Goal: Transaction & Acquisition: Purchase product/service

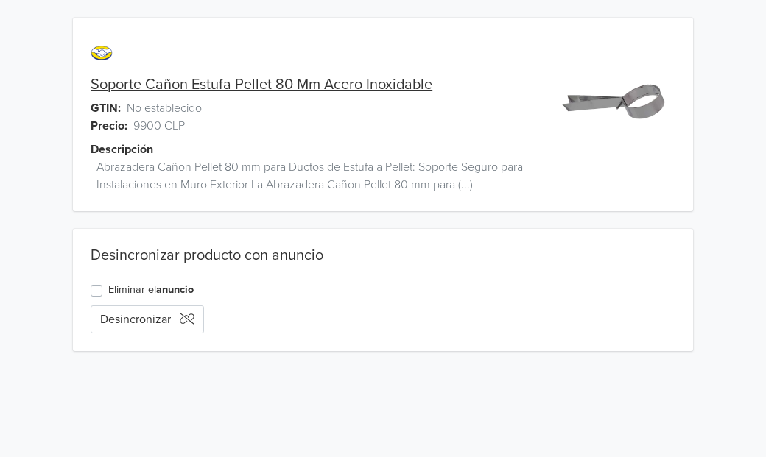
click at [108, 290] on label "Eliminar el anuncio" at bounding box center [150, 290] width 85 height 16
click at [0, 0] on input "Eliminar el anuncio" at bounding box center [0, 0] width 0 height 0
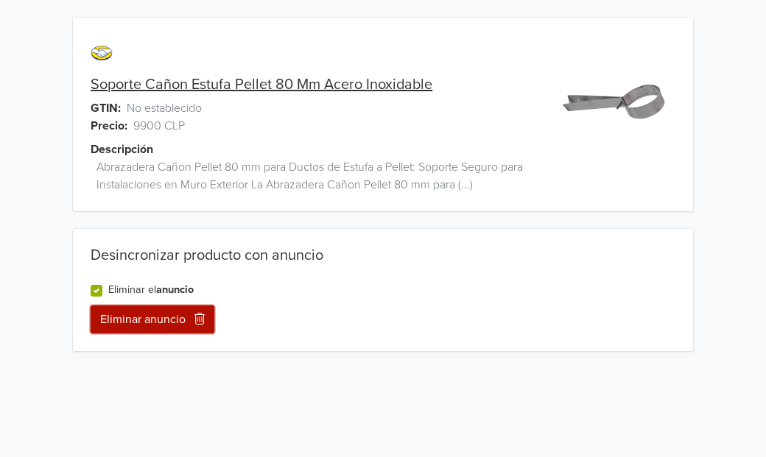
click at [144, 317] on button "Eliminar anuncio" at bounding box center [153, 320] width 124 height 28
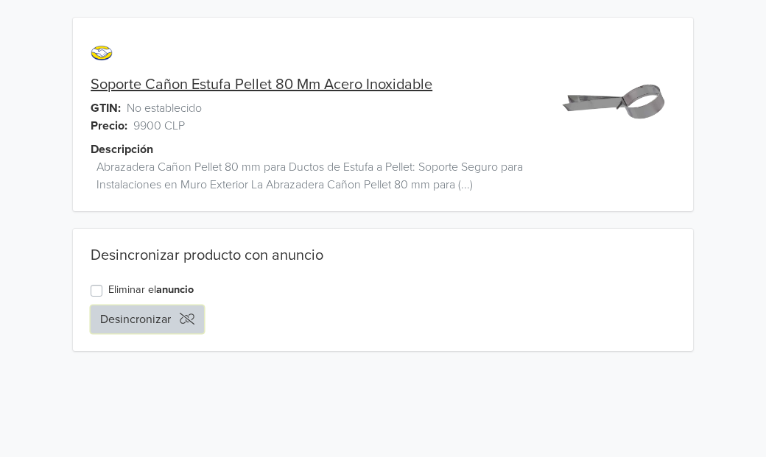
click at [160, 316] on button "Desincronizar" at bounding box center [147, 320] width 113 height 28
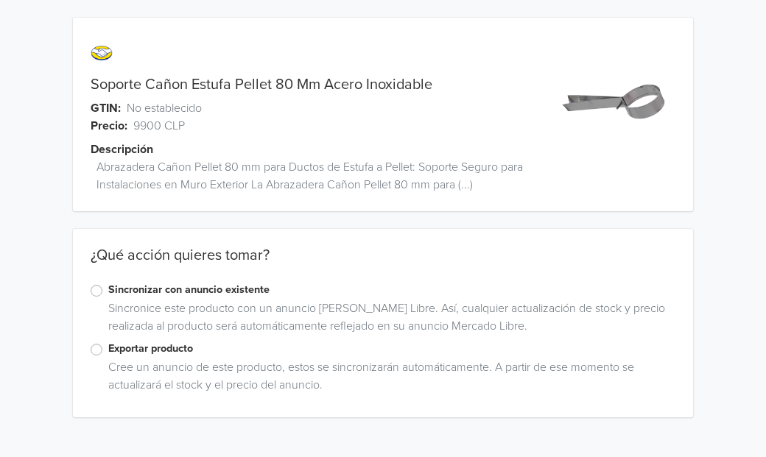
click at [108, 350] on label "Exportar producto" at bounding box center [391, 349] width 567 height 16
click at [0, 0] on input "Exportar producto" at bounding box center [0, 0] width 0 height 0
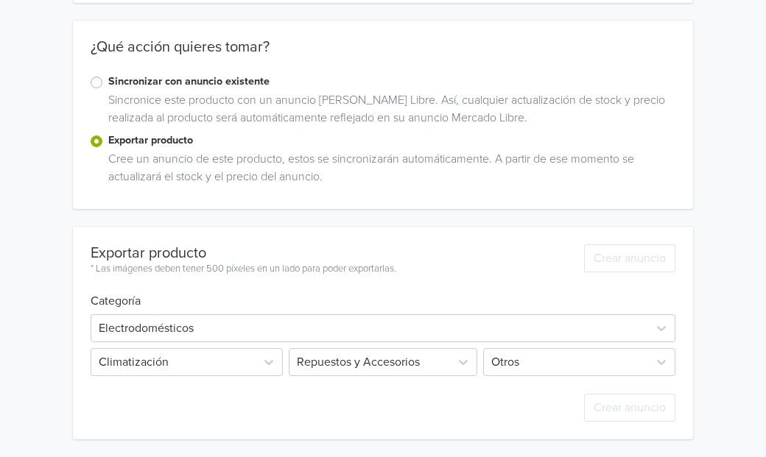
scroll to position [242, 0]
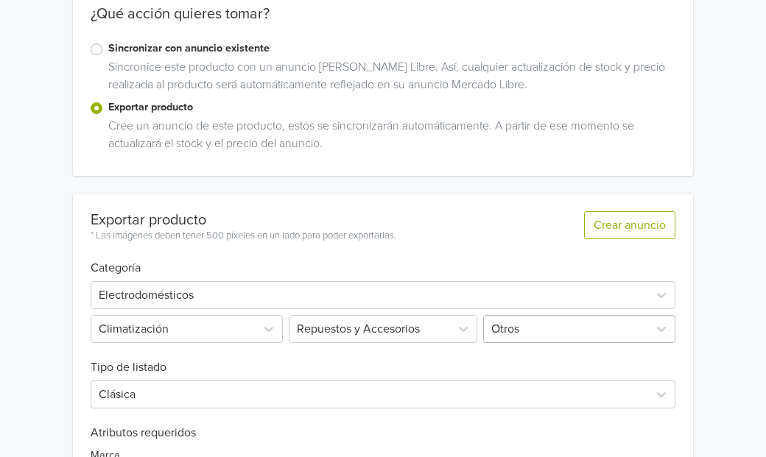
click at [601, 327] on div "Otros" at bounding box center [566, 329] width 164 height 27
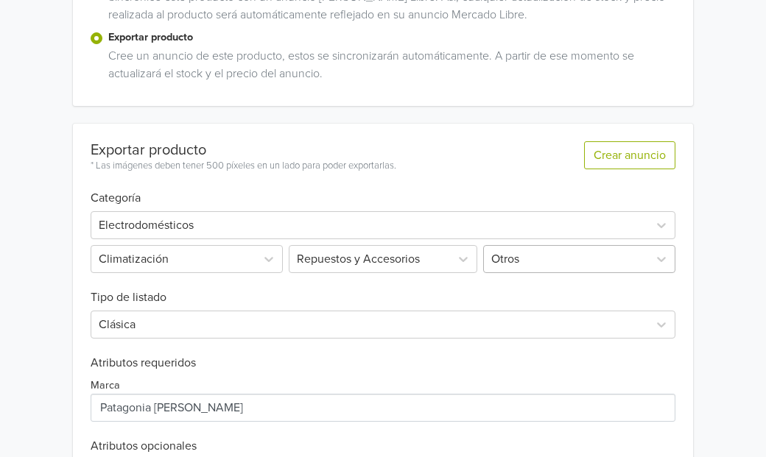
scroll to position [322, 0]
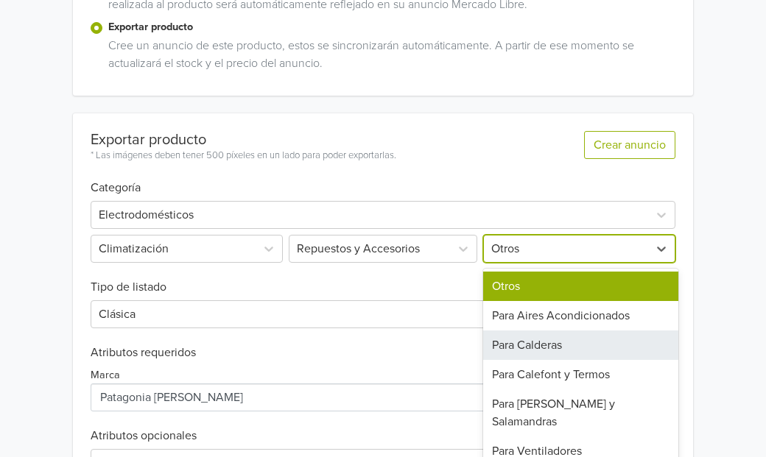
click at [561, 346] on div "Para Calderas" at bounding box center [580, 345] width 195 height 29
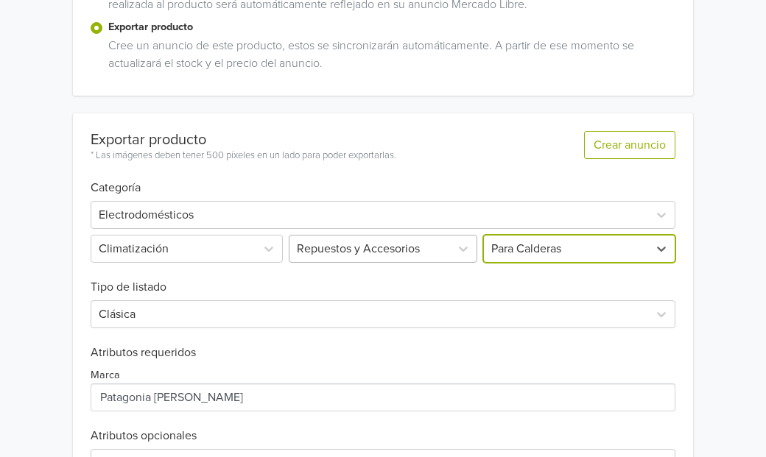
click at [445, 253] on div "Repuestos y Accesorios" at bounding box center [370, 249] width 161 height 27
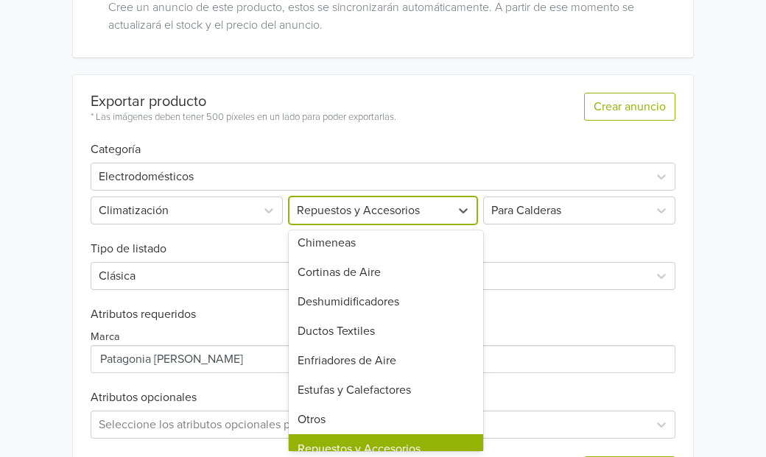
scroll to position [168, 0]
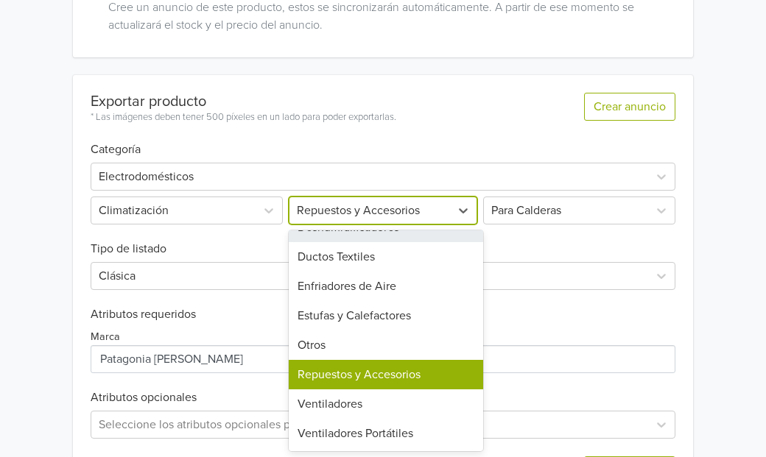
click at [732, 222] on div "Soporte Cañon Estufa Pellet 80 Mm Acero Inoxidable GTIN: No establecido Precio:…" at bounding box center [383, 80] width 744 height 880
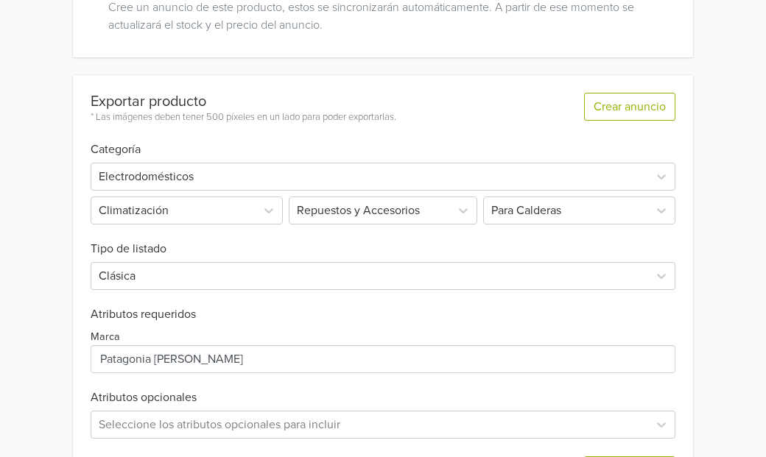
scroll to position [423, 0]
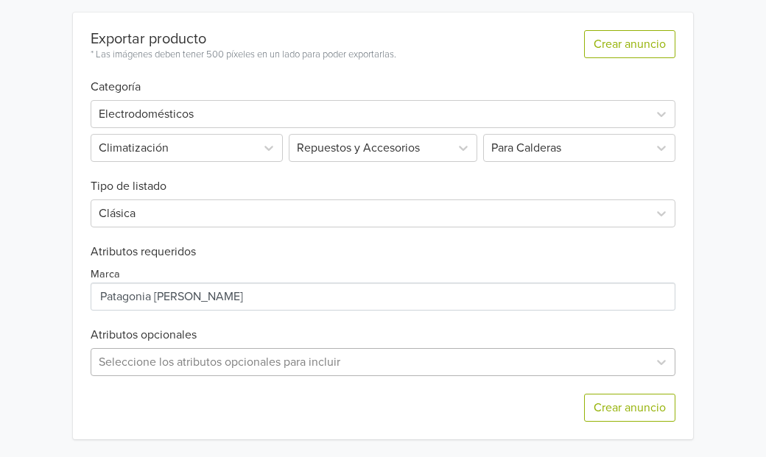
click at [409, 357] on div "Seleccione los atributos opcionales para incluir" at bounding box center [383, 362] width 585 height 28
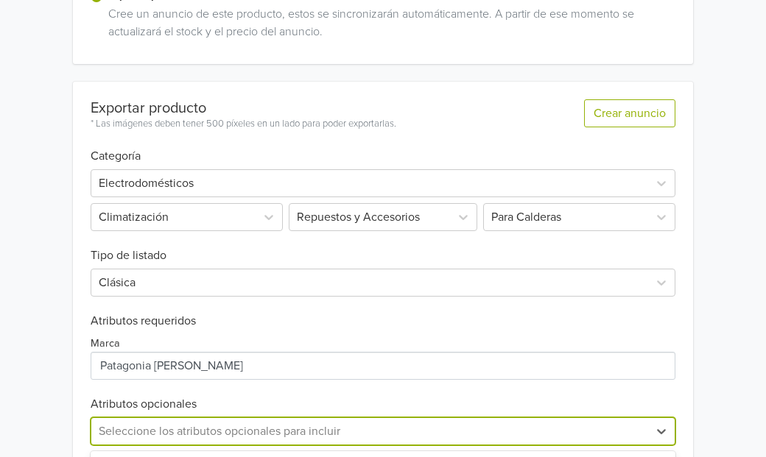
scroll to position [569, 0]
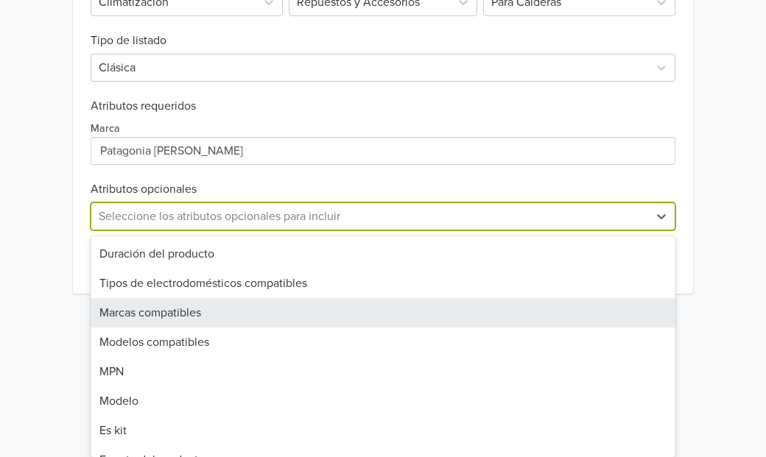
click at [313, 305] on div "Marcas compatibles" at bounding box center [383, 312] width 585 height 29
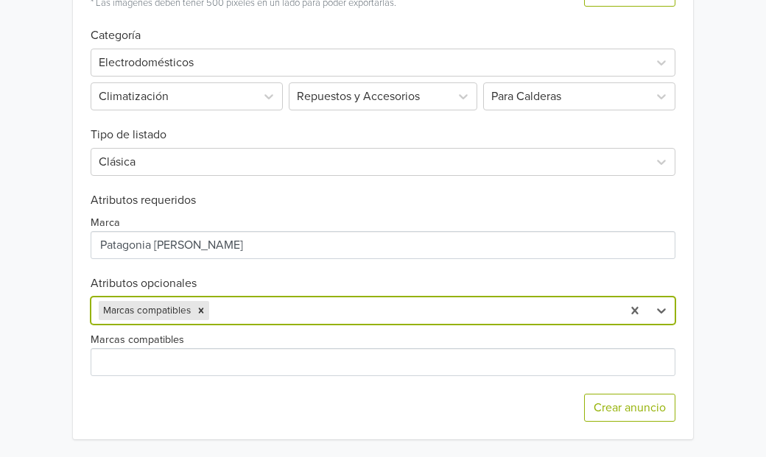
scroll to position [474, 0]
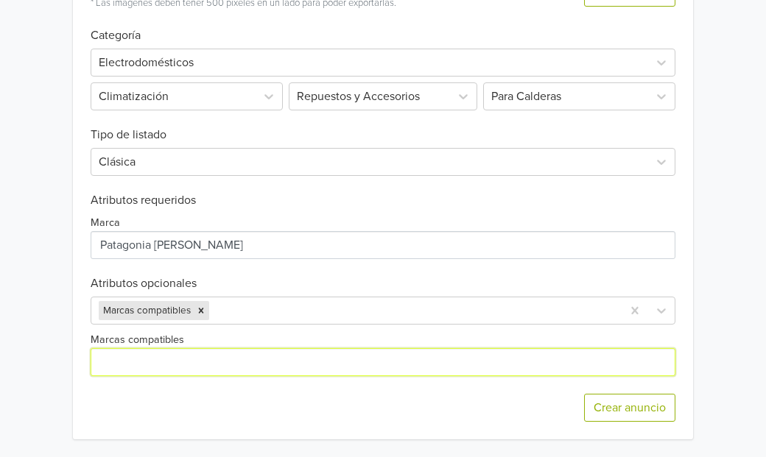
click at [198, 369] on input "Marcas compatibles" at bounding box center [383, 362] width 585 height 28
type input "Universal para cañones Estufa a Pellet"
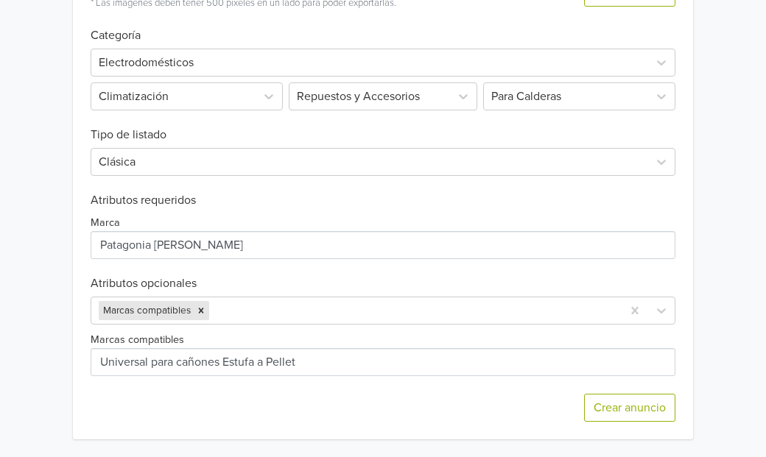
click at [432, 317] on div at bounding box center [413, 311] width 402 height 21
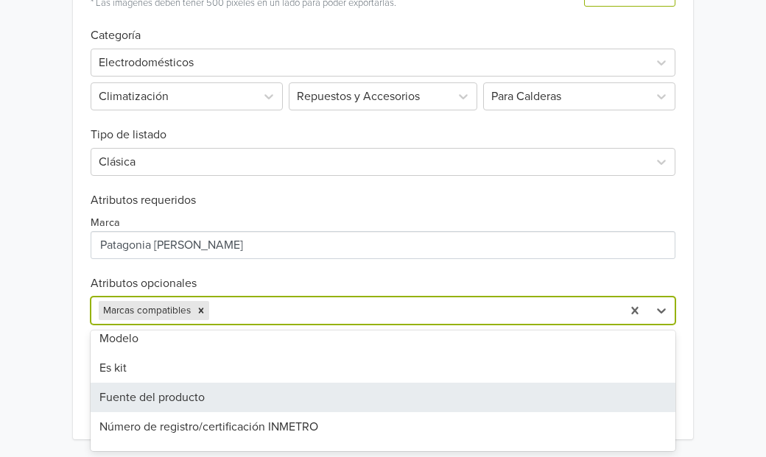
scroll to position [122, 0]
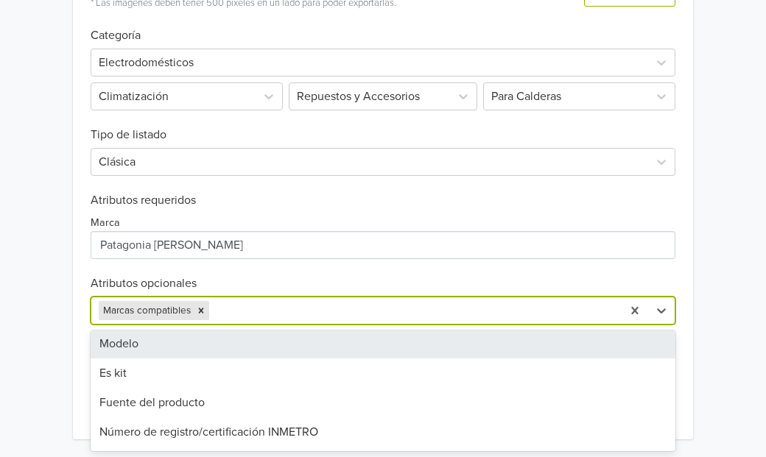
click at [208, 337] on div "Modelo" at bounding box center [383, 343] width 585 height 29
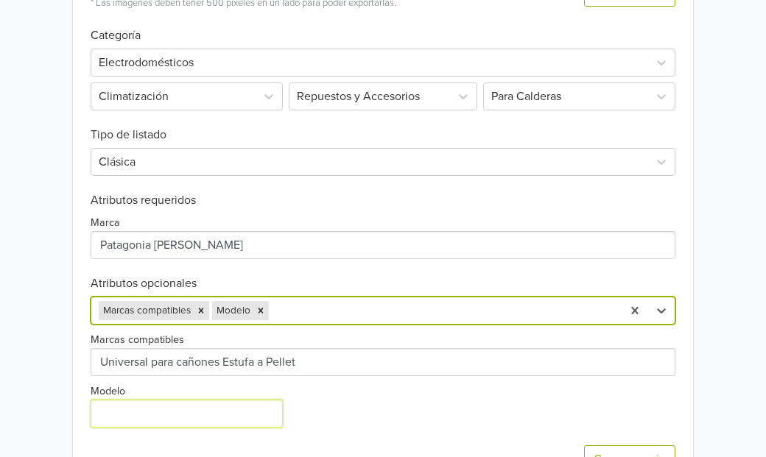
click at [209, 412] on input "Modelo" at bounding box center [187, 414] width 192 height 28
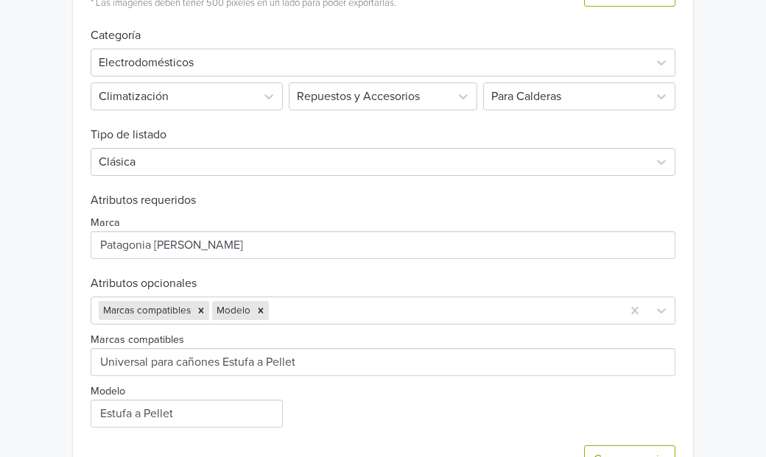
click at [381, 423] on div "Marcas compatibles Modelo" at bounding box center [383, 376] width 585 height 103
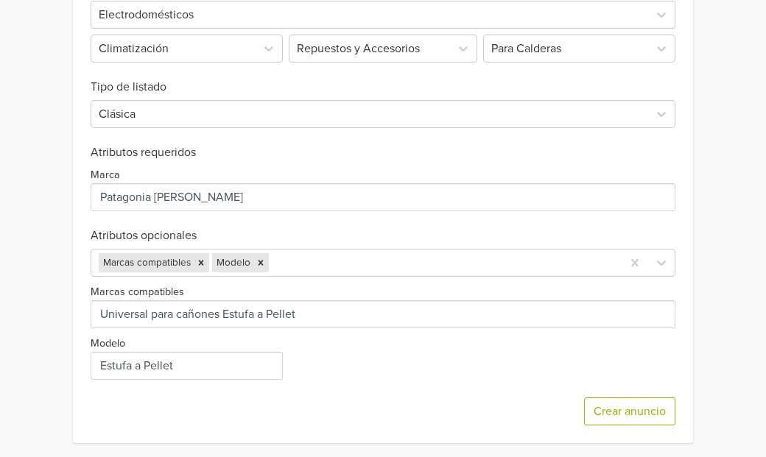
scroll to position [526, 0]
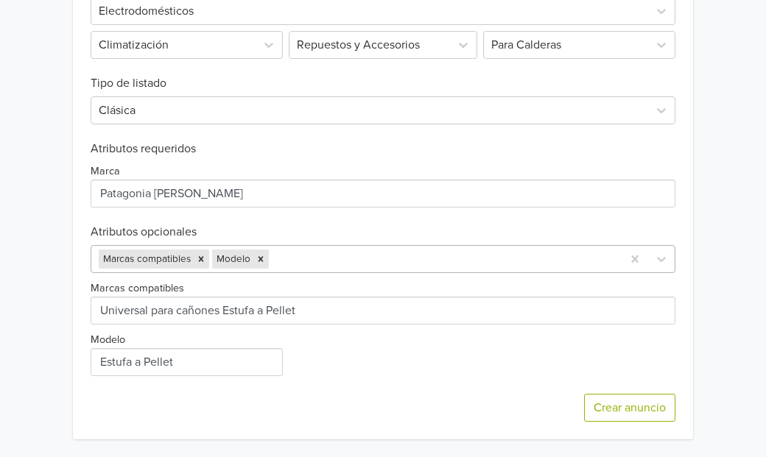
click at [363, 253] on div at bounding box center [443, 259] width 343 height 21
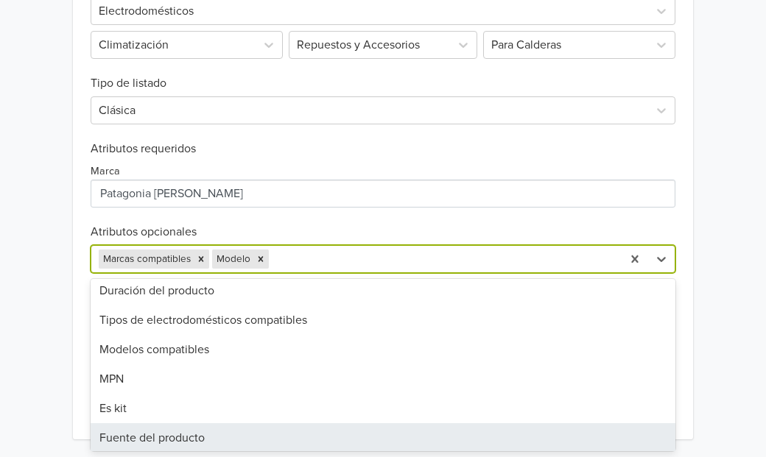
scroll to position [0, 0]
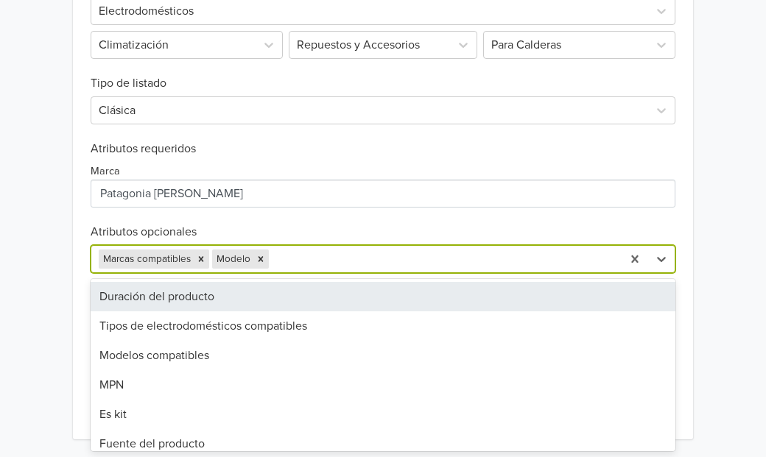
click at [361, 234] on h6 "Atributos opcionales" at bounding box center [383, 232] width 585 height 14
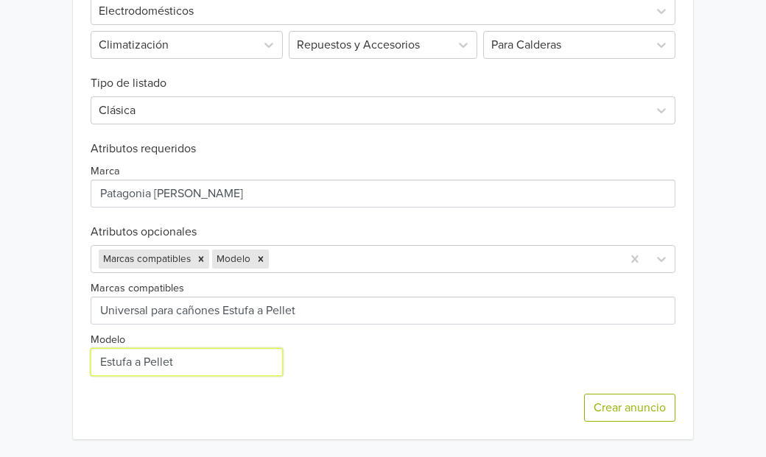
click at [175, 365] on input "Modelo" at bounding box center [187, 362] width 192 height 28
click at [153, 359] on input "Modelo" at bounding box center [187, 362] width 192 height 28
type input "Estufas y Calderas a Pellet"
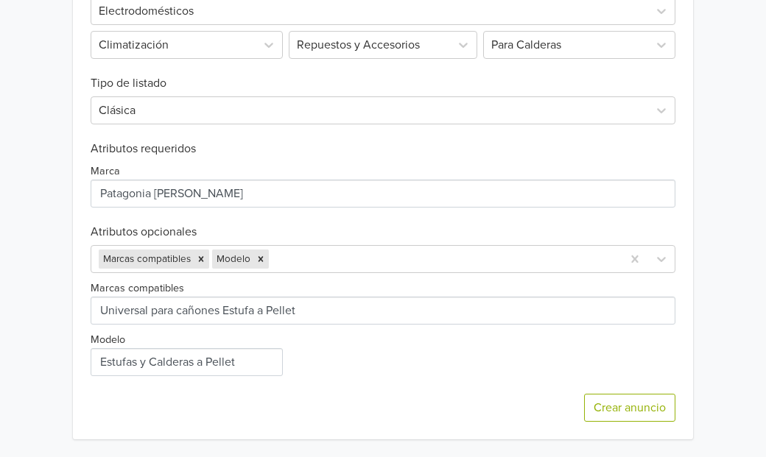
click at [390, 386] on div "Crear anuncio" at bounding box center [383, 407] width 585 height 63
click at [359, 258] on div at bounding box center [443, 259] width 343 height 21
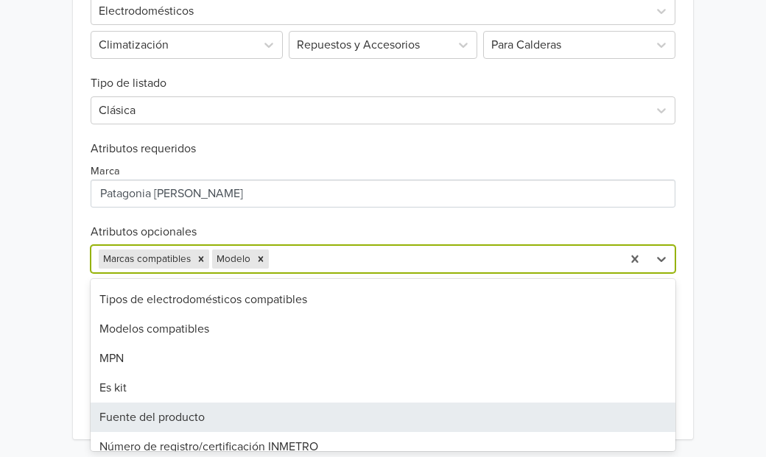
scroll to position [22, 0]
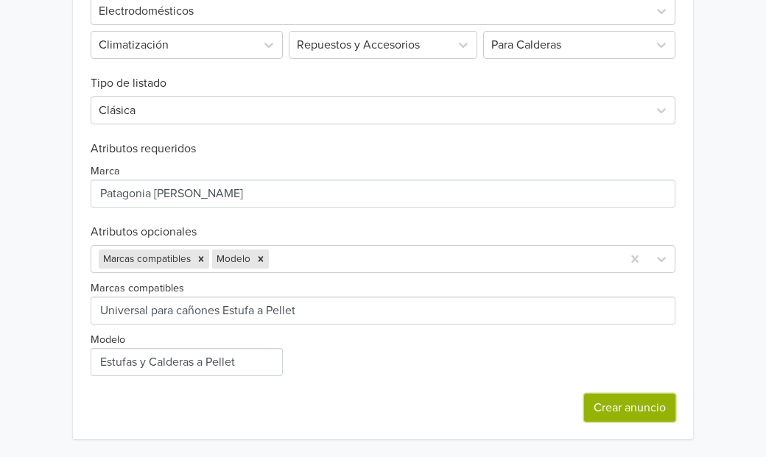
click at [627, 410] on button "Crear anuncio" at bounding box center [629, 408] width 91 height 28
